Goal: Check status: Check status

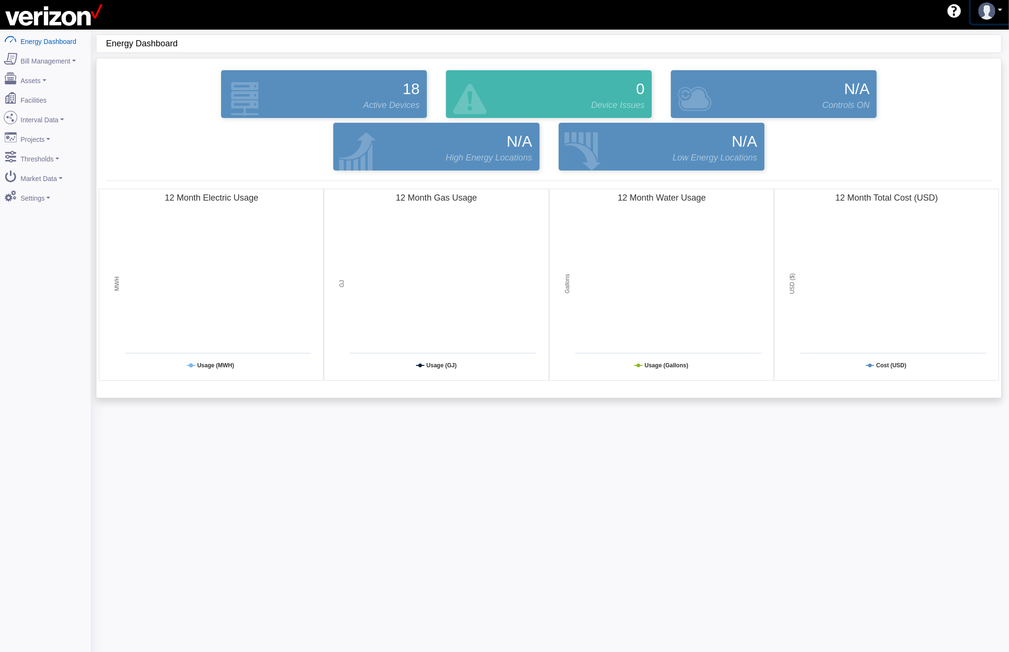
click at [986, 14] on img at bounding box center [986, 10] width 17 height 17
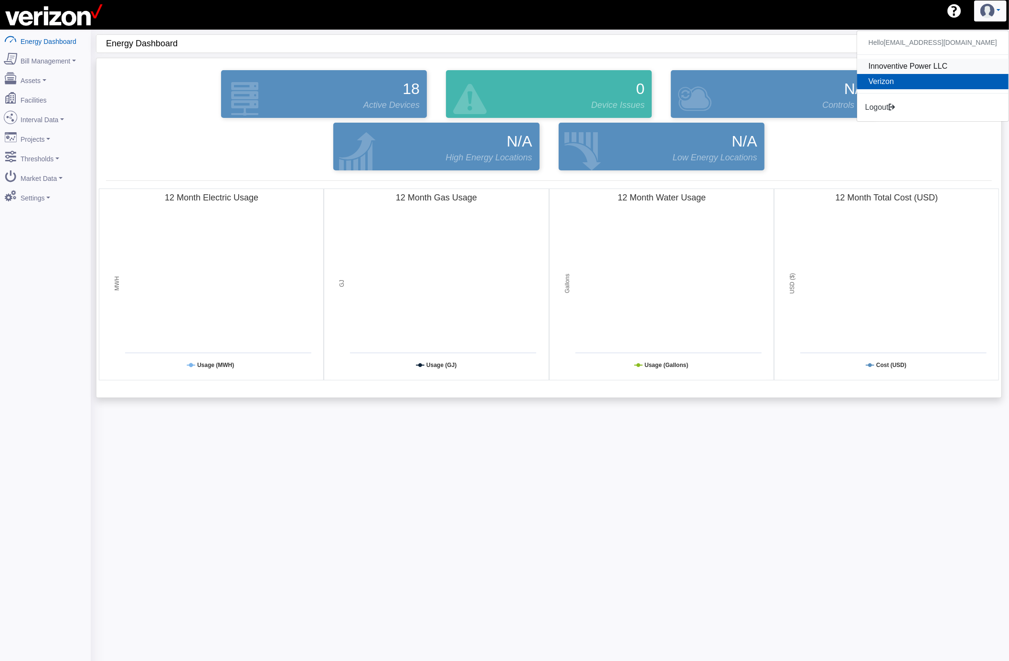
click at [918, 67] on link "Innoventive Power LLC" at bounding box center [932, 66] width 151 height 15
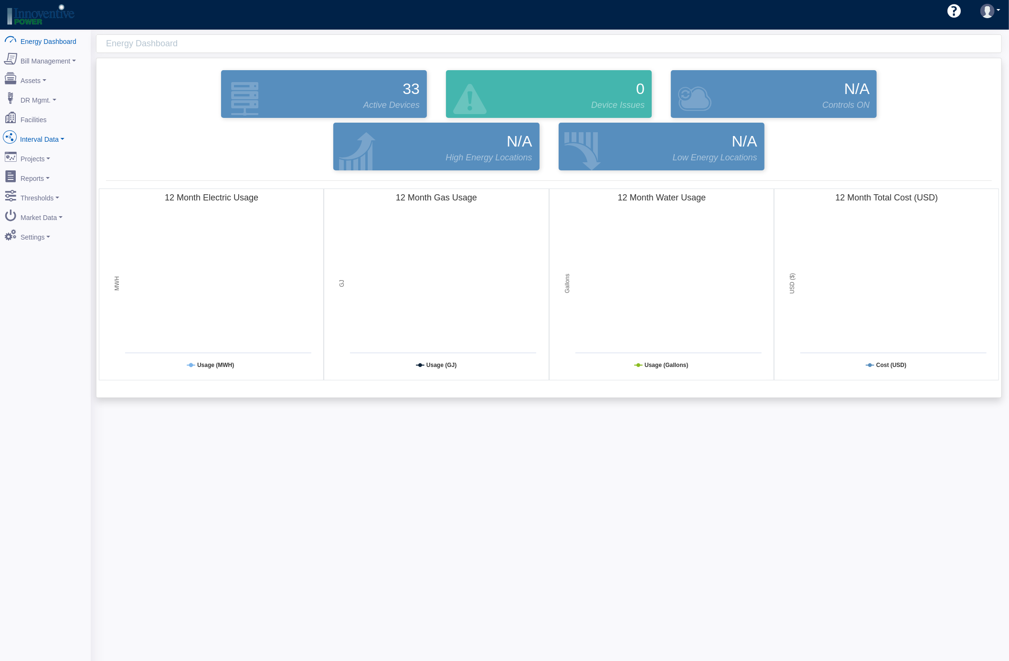
click at [53, 140] on link "Interval Data" at bounding box center [45, 137] width 93 height 20
click at [46, 184] on link "DataView" at bounding box center [45, 189] width 93 height 17
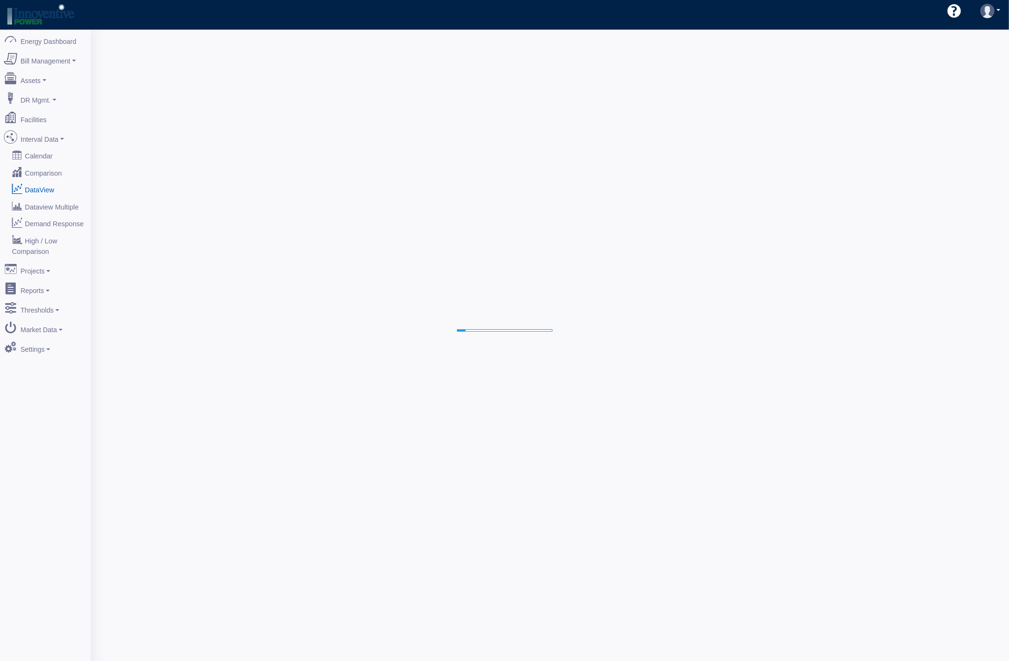
select select "25"
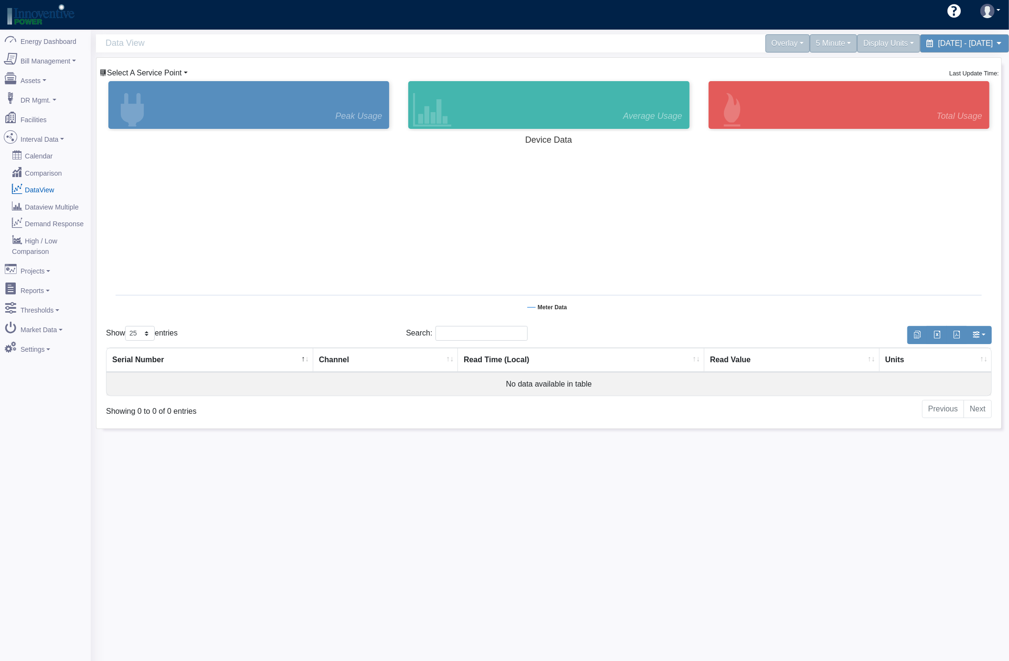
click at [102, 73] on icon at bounding box center [103, 73] width 8 height 8
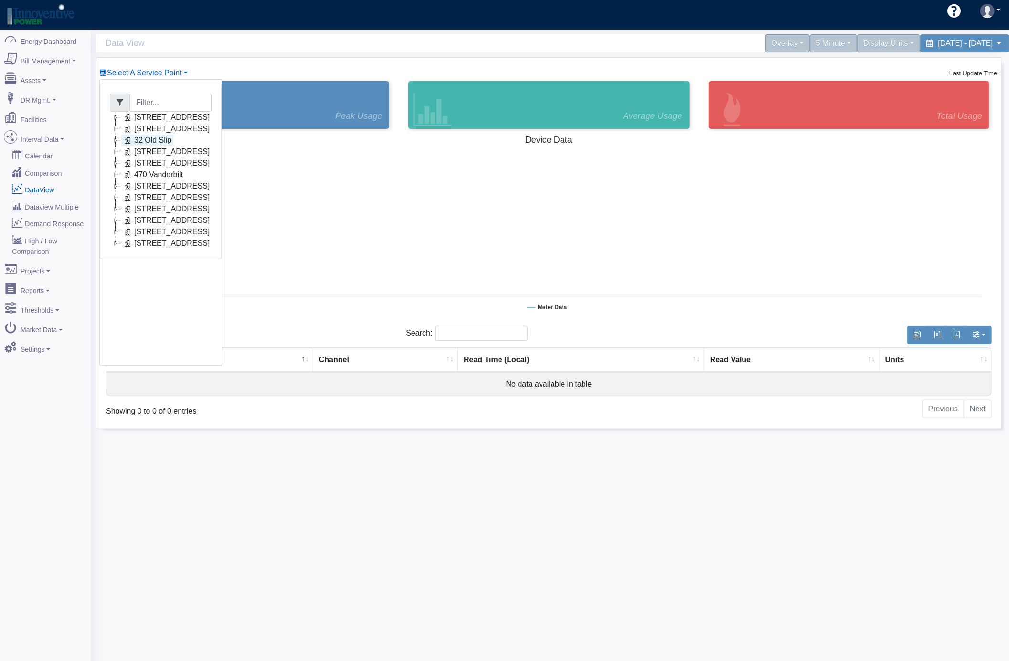
click at [159, 141] on link "32 Old Slip" at bounding box center [147, 140] width 52 height 11
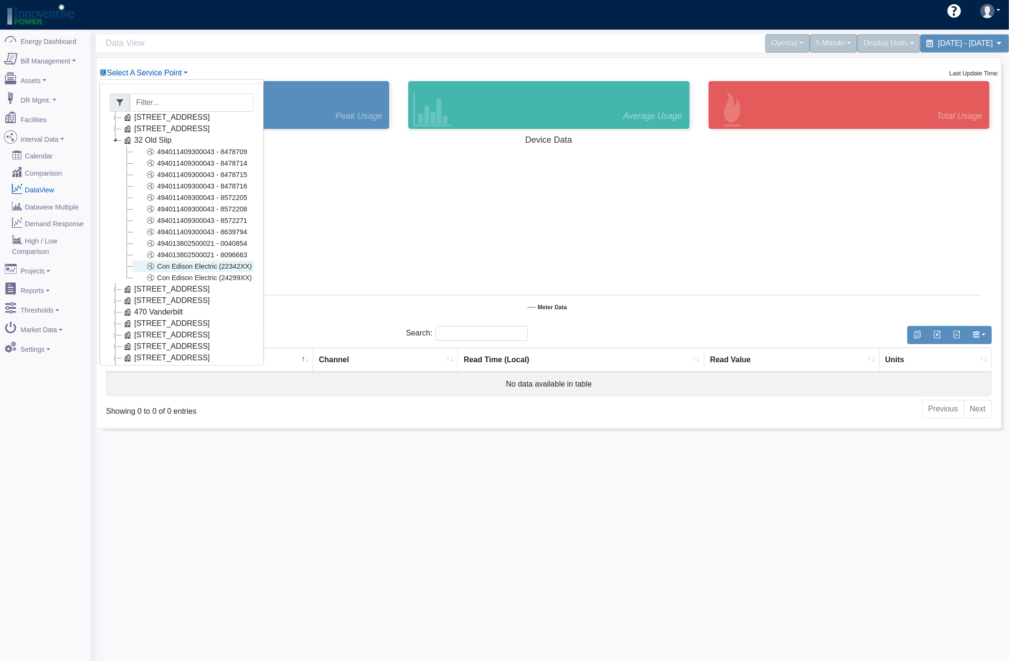
click at [235, 269] on link "Con Edison Electric (22342XX)" at bounding box center [193, 266] width 121 height 11
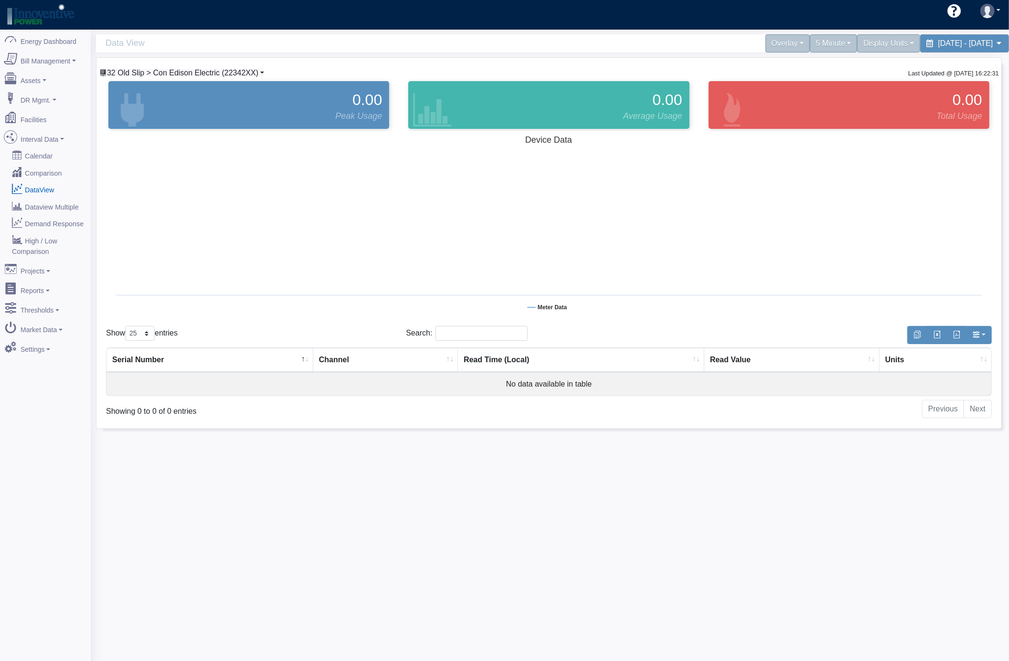
click at [233, 75] on span "32 Old Slip > Con Edison Electric (22342XX)" at bounding box center [182, 73] width 151 height 8
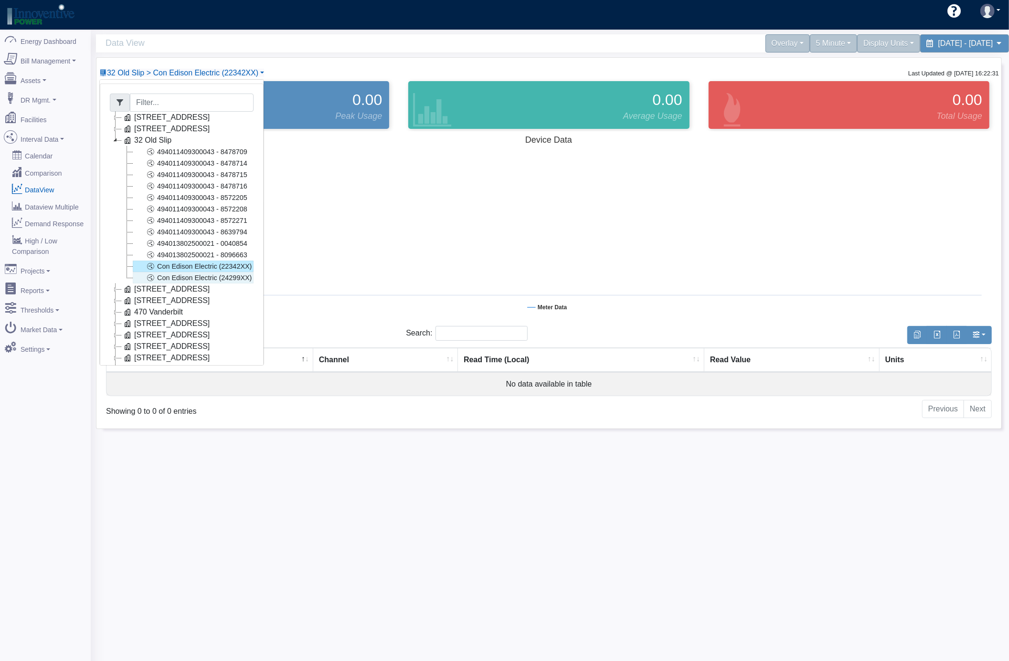
click at [228, 281] on link "Con Edison Electric (24299XX)" at bounding box center [193, 277] width 121 height 11
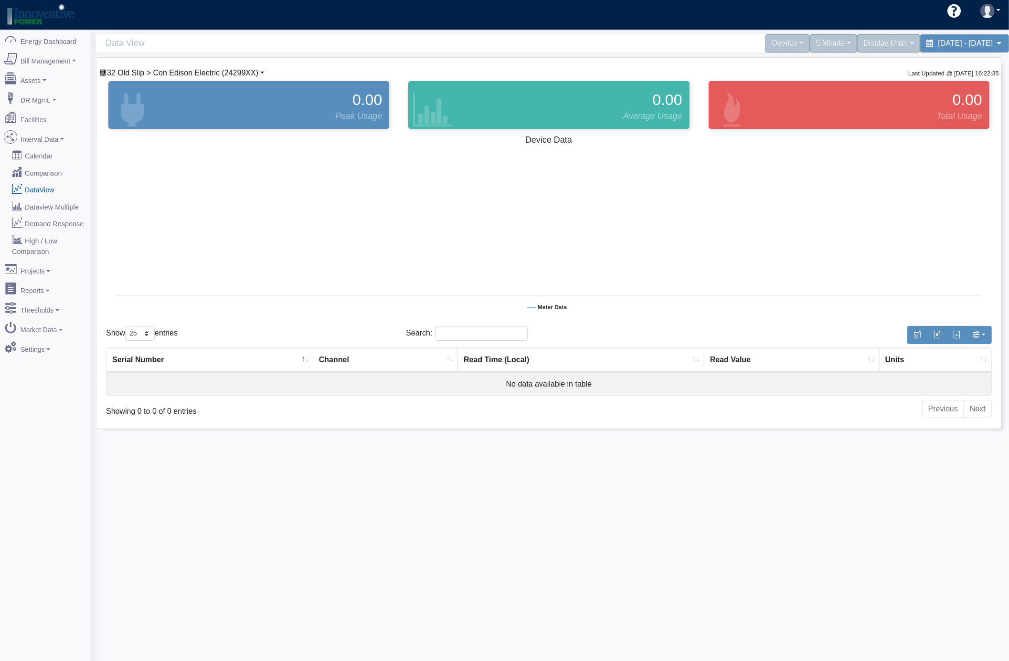
click at [218, 73] on span "32 Old Slip > Con Edison Electric (24299XX)" at bounding box center [182, 73] width 151 height 8
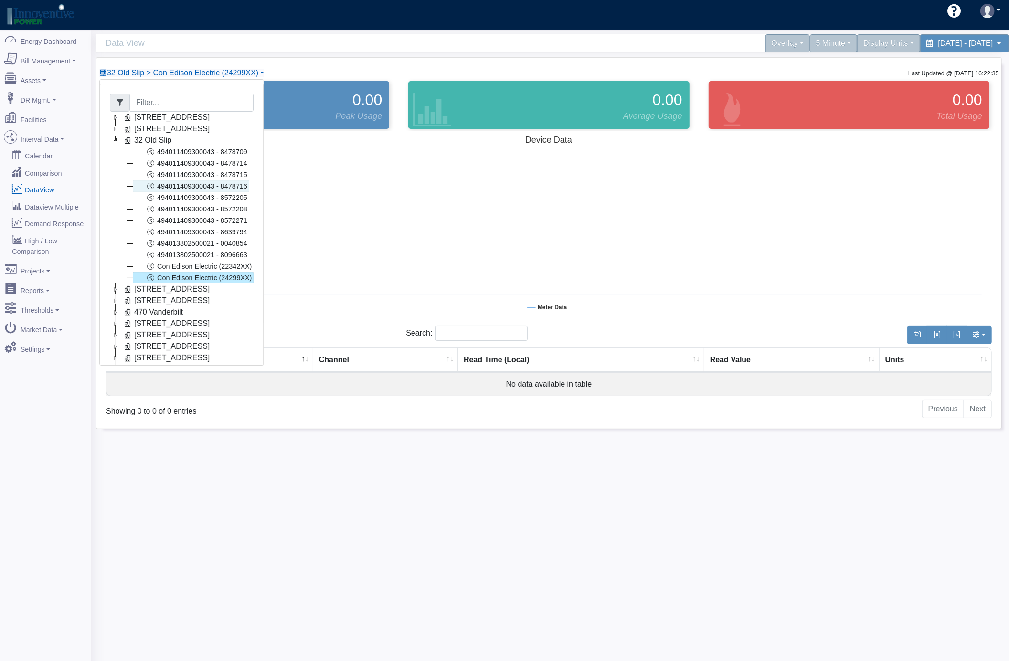
click at [212, 186] on link "494011409300043 - 8478716" at bounding box center [191, 185] width 116 height 11
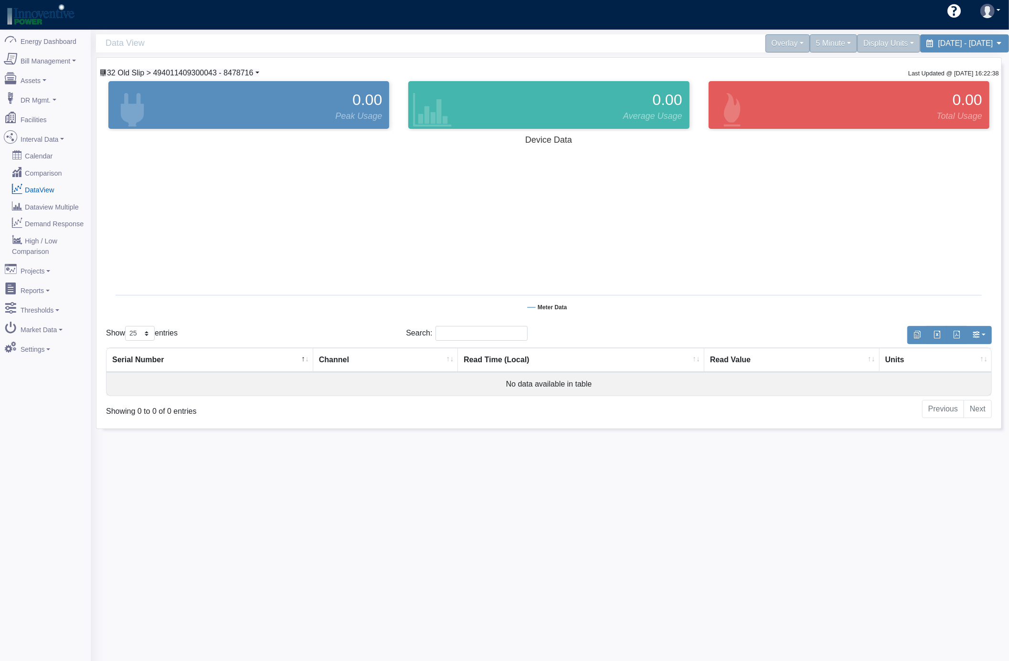
click at [222, 73] on span "32 Old Slip > 494011409300043 - 8478716" at bounding box center [180, 73] width 146 height 8
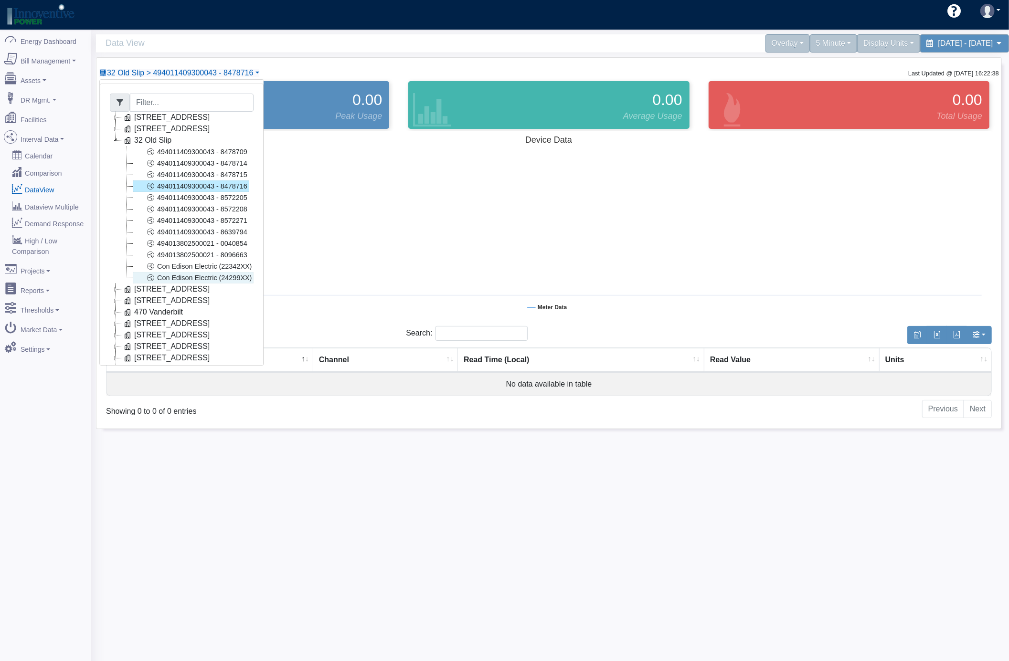
click at [233, 282] on link "Con Edison Electric (24299XX)" at bounding box center [193, 277] width 121 height 11
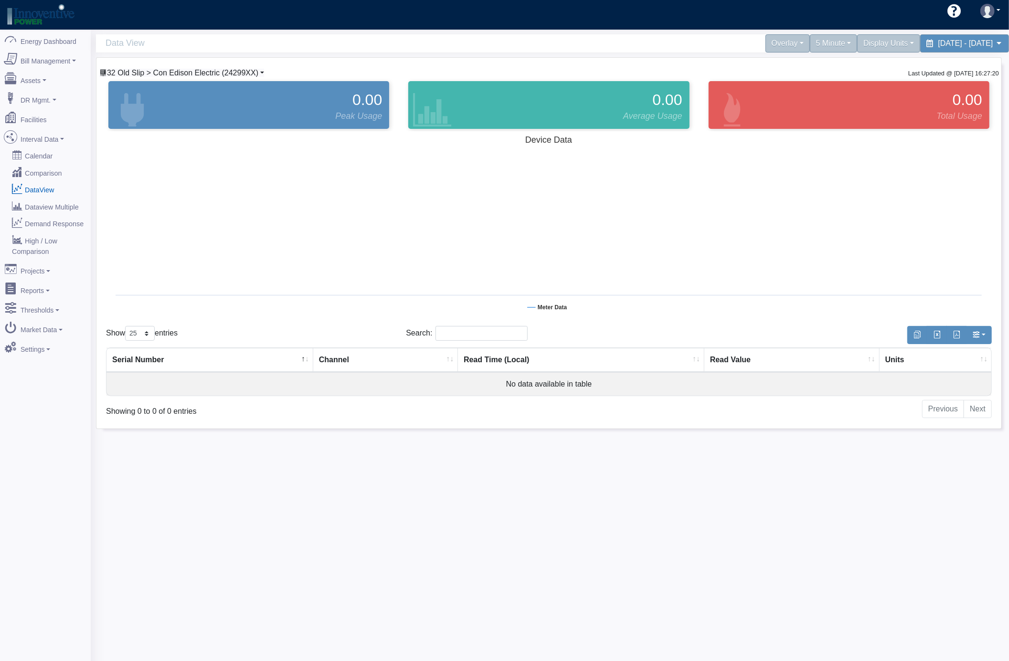
click at [193, 72] on span "32 Old Slip > Con Edison Electric (24299XX)" at bounding box center [182, 73] width 151 height 8
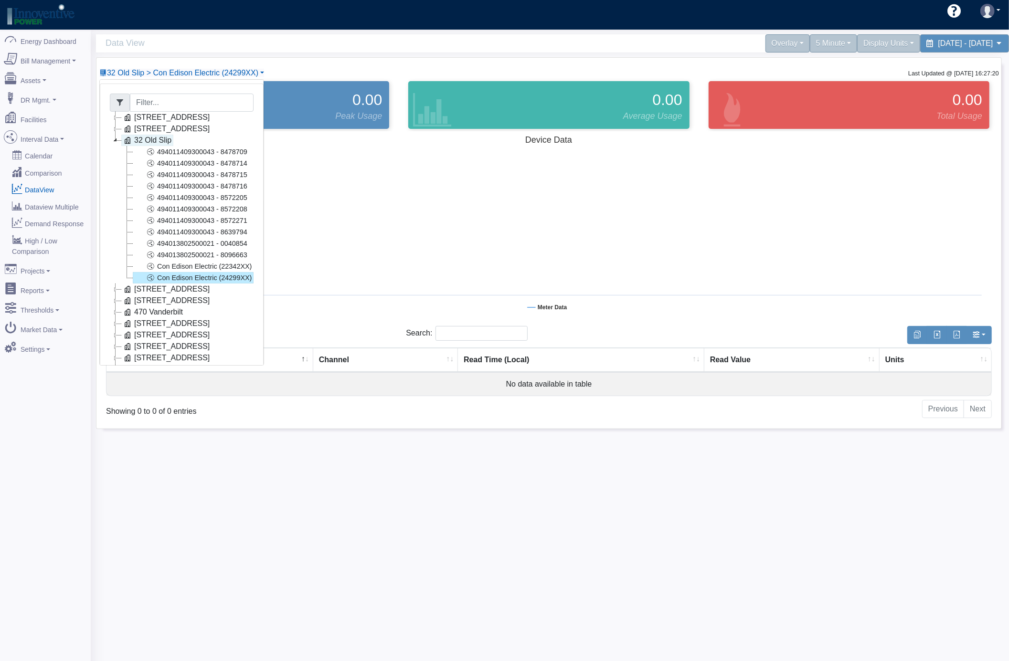
click at [157, 138] on link "32 Old Slip" at bounding box center [147, 140] width 52 height 11
click at [165, 268] on link "Con Edison Electric (22342XX)" at bounding box center [193, 266] width 121 height 11
